Goal: Communication & Community: Answer question/provide support

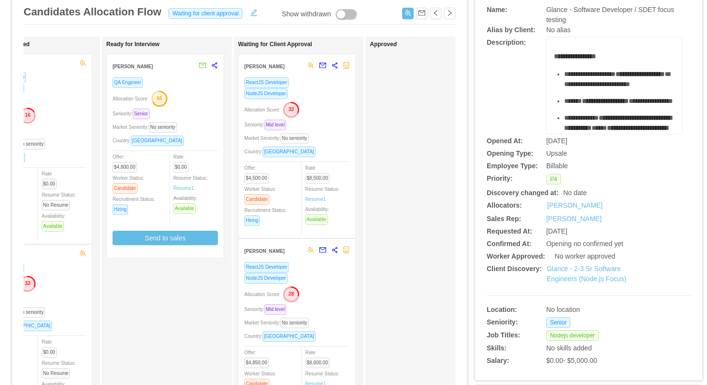
scroll to position [66, 0]
click at [338, 299] on div "Allocation Score: 28" at bounding box center [296, 292] width 105 height 15
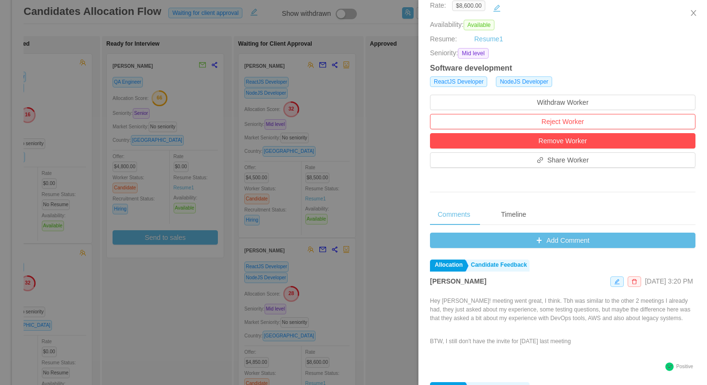
scroll to position [209, 0]
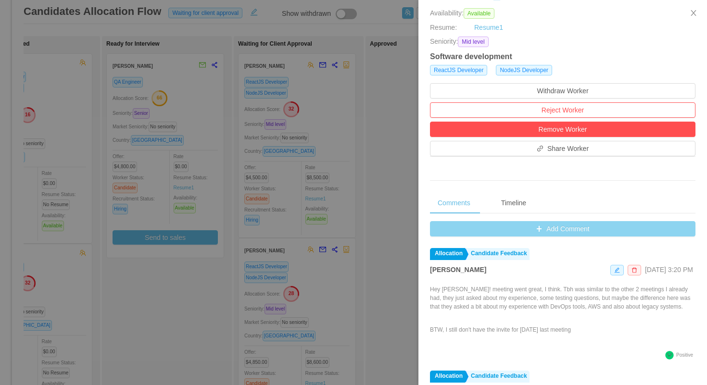
click at [438, 226] on button "Add Comment" at bounding box center [562, 228] width 265 height 15
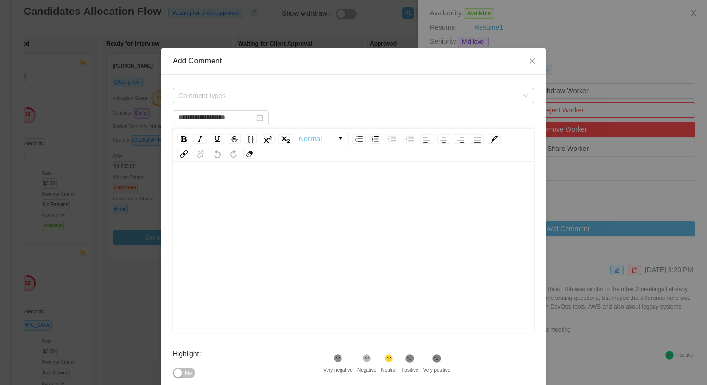
click at [343, 96] on span "Comment types" at bounding box center [347, 96] width 339 height 10
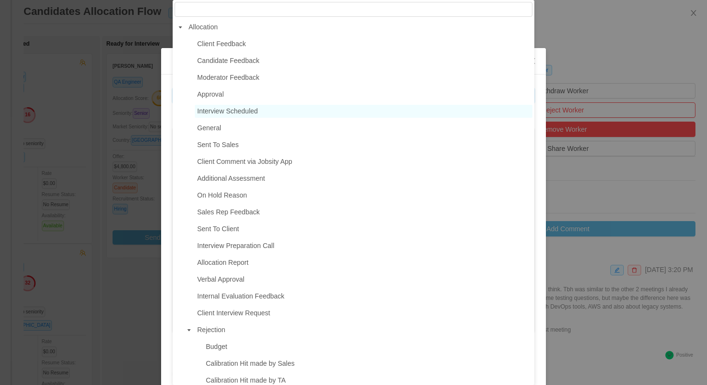
type input "**********"
click at [241, 112] on span "Interview Scheduled" at bounding box center [227, 111] width 61 height 8
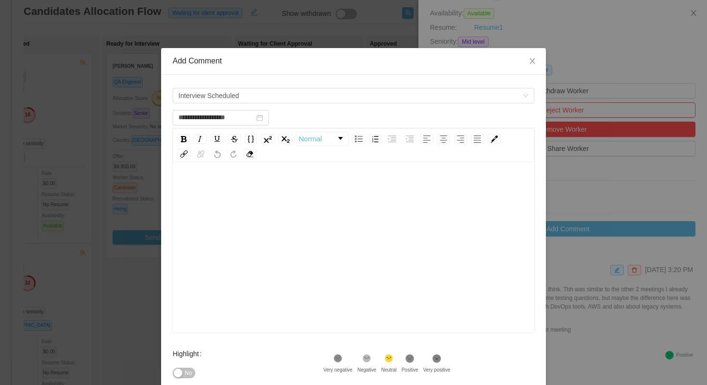
click at [248, 215] on div "rdw-editor" at bounding box center [353, 262] width 347 height 168
click at [474, 353] on div "Highlight No .st0{fill:#8a8a8a}.st2{fill:#262626} Very negative .st1{fill:#2626…" at bounding box center [353, 369] width 361 height 50
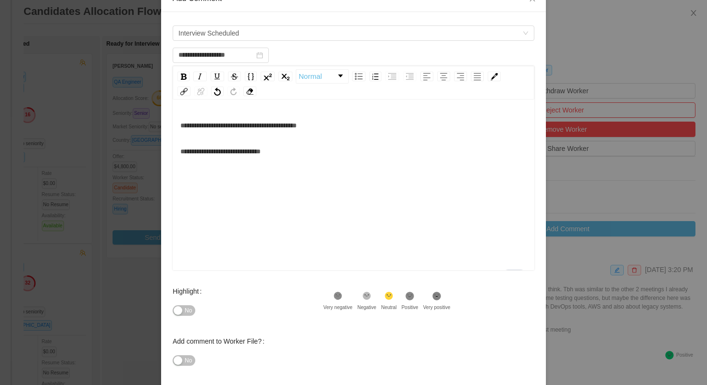
scroll to position [70, 0]
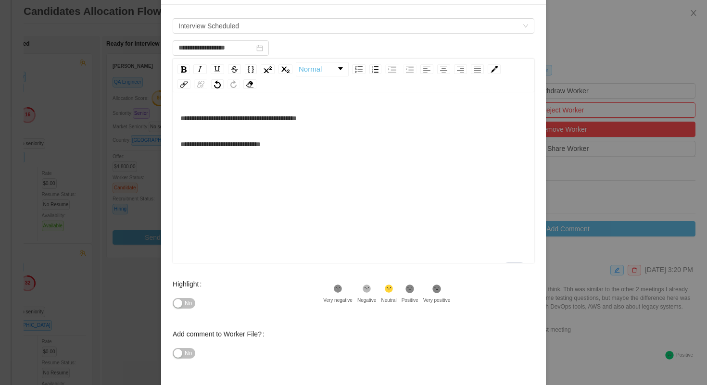
click at [414, 291] on icon at bounding box center [410, 289] width 8 height 8
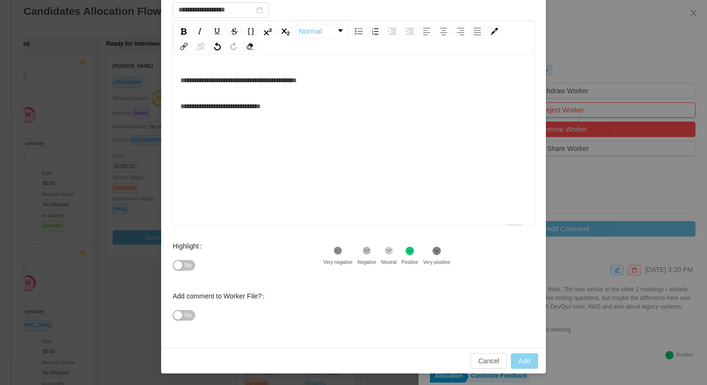
click at [515, 357] on button "Add" at bounding box center [523, 360] width 27 height 15
type input "**********"
